Goal: Find specific page/section

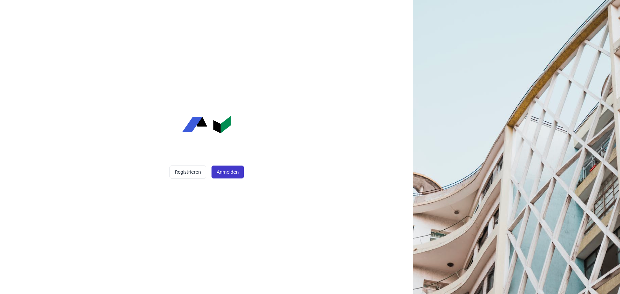
click at [229, 171] on button "Anmelden" at bounding box center [228, 172] width 32 height 13
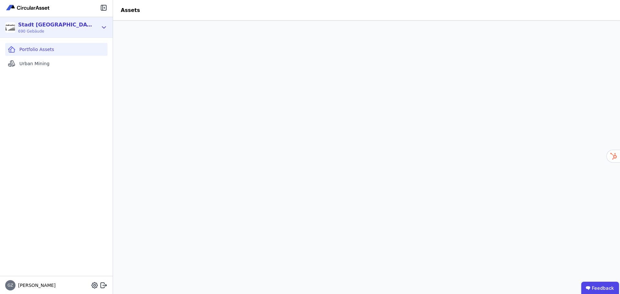
click at [104, 30] on icon at bounding box center [103, 28] width 7 height 8
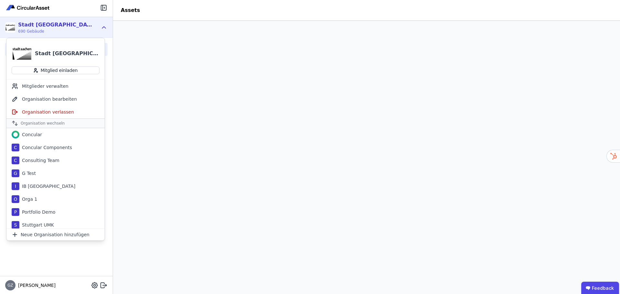
click at [40, 263] on div "Portfolio Assets Urban Mining" at bounding box center [56, 157] width 113 height 238
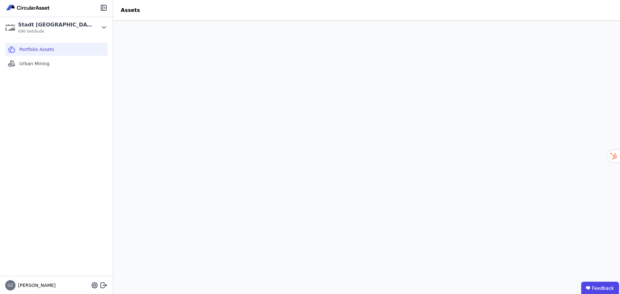
click at [68, 84] on div "Portfolio Assets Urban Mining" at bounding box center [56, 157] width 113 height 238
drag, startPoint x: 81, startPoint y: 104, endPoint x: 21, endPoint y: 57, distance: 76.7
click at [0, 0] on html "Stadt Aachen Gebäudemanagement 690 Gebäude Portfolio Assets Urban Mining GZ Geo…" at bounding box center [310, 147] width 620 height 294
click at [73, 105] on div "Portfolio Assets Urban Mining" at bounding box center [56, 157] width 113 height 238
drag, startPoint x: 67, startPoint y: 96, endPoint x: 9, endPoint y: 11, distance: 102.8
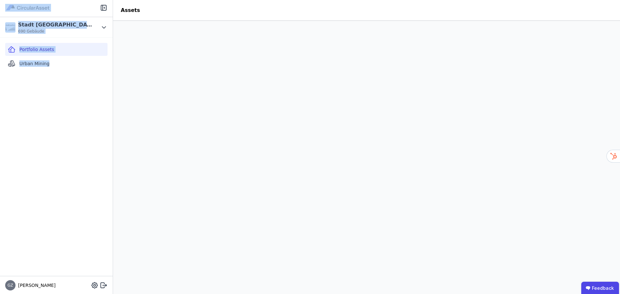
click at [9, 11] on div "Stadt Aachen Gebäudemanagement 690 Gebäude Portfolio Assets Urban Mining GZ Geo…" at bounding box center [56, 147] width 113 height 294
click at [87, 132] on div "Portfolio Assets Urban Mining" at bounding box center [56, 157] width 113 height 238
